Goal: Task Accomplishment & Management: Manage account settings

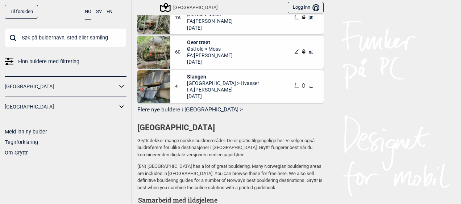
scroll to position [444, 0]
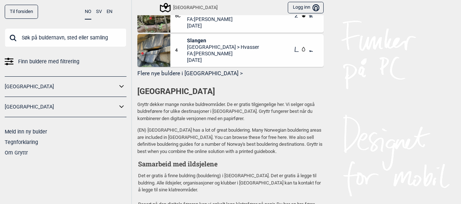
click at [241, 125] on div "Gryttr dekker mange norske buldreområder. De er gratis tilgjengelige her. Vi se…" at bounding box center [230, 128] width 186 height 54
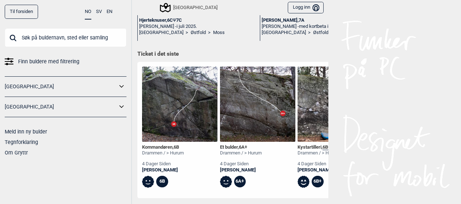
scroll to position [46, 0]
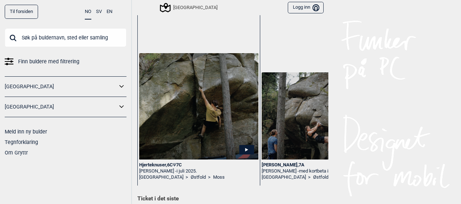
click at [304, 8] on button "Logg inn Bruker" at bounding box center [306, 8] width 36 height 12
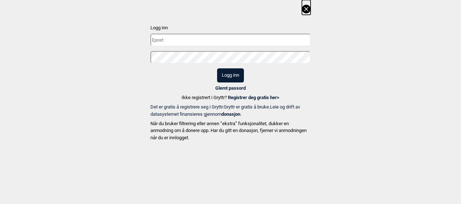
click at [269, 42] on input "text" at bounding box center [230, 40] width 160 height 13
type input "sindre.solvang@live.no"
click at [217, 68] on button "Logg inn" at bounding box center [230, 75] width 27 height 14
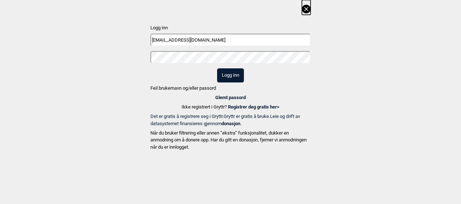
click at [138, 57] on div "Logg inn sindre.solvang@live.no Logg inn Feil brukernavn og/eller passord Glemt…" at bounding box center [230, 76] width 461 height 153
click at [217, 68] on button "Logg inn" at bounding box center [230, 75] width 27 height 14
click at [136, 55] on div "Logg inn sindre.solvang@live.no Logg inn Feil brukernavn og/eller passord Glemt…" at bounding box center [230, 76] width 461 height 153
click at [217, 68] on button "Logg inn" at bounding box center [230, 75] width 27 height 14
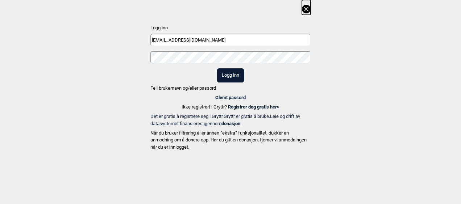
click at [127, 50] on div "Logg inn sindre.solvang@live.no Logg inn Feil brukernavn og/eller passord Glemt…" at bounding box center [230, 76] width 461 height 153
click at [217, 68] on button "Logg inn" at bounding box center [230, 75] width 27 height 14
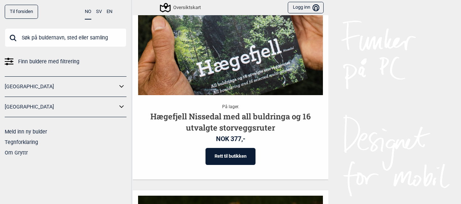
scroll to position [1039, 0]
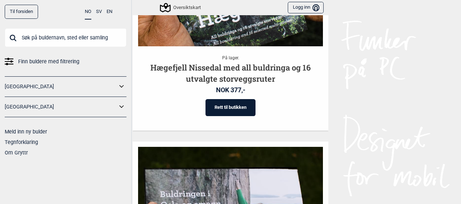
click at [21, 5] on link "Til forsiden" at bounding box center [21, 12] width 33 height 14
click at [36, 20] on div "Til forsiden NO SV EN Finn buldere med filtrering [GEOGRAPHIC_DATA] [GEOGRAPHIC…" at bounding box center [66, 102] width 132 height 204
click at [27, 17] on link "Til forsiden" at bounding box center [21, 12] width 33 height 14
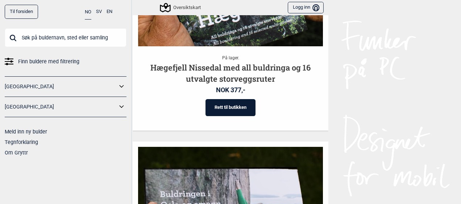
click at [27, 17] on link "Til forsiden" at bounding box center [21, 12] width 33 height 14
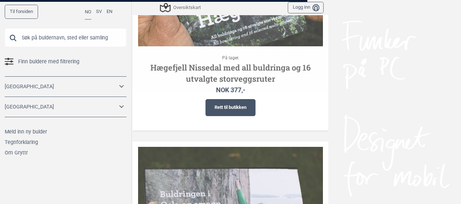
click at [27, 17] on link "Til forsiden" at bounding box center [21, 12] width 33 height 14
